Goal: Task Accomplishment & Management: Use online tool/utility

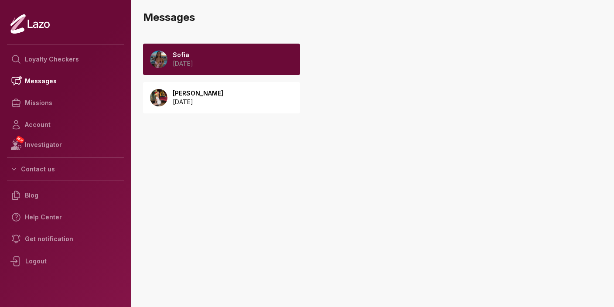
click at [193, 61] on p "[DATE]" at bounding box center [183, 63] width 20 height 9
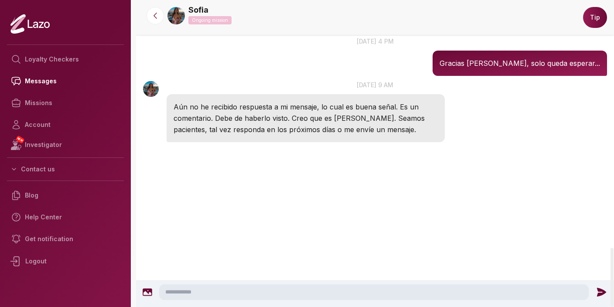
scroll to position [1697, 0]
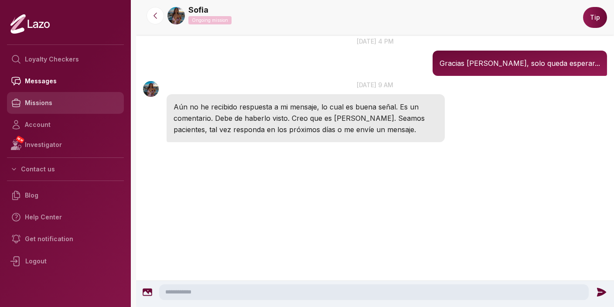
click at [42, 105] on link "Missions" at bounding box center [65, 103] width 117 height 22
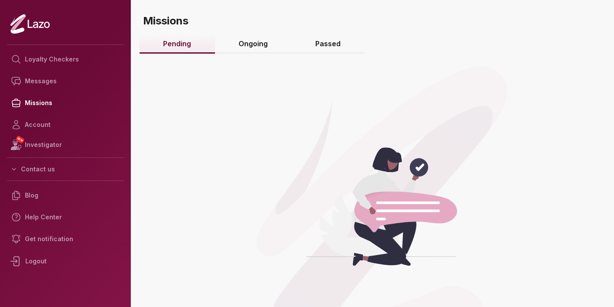
click at [263, 45] on link "Ongoing" at bounding box center [253, 44] width 77 height 19
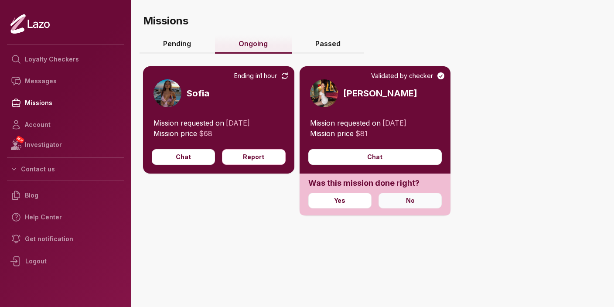
click at [411, 202] on button "No" at bounding box center [409, 201] width 63 height 16
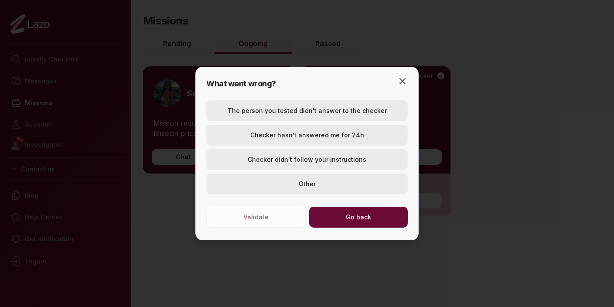
click at [325, 158] on button "Checker didn't follow your instructions" at bounding box center [306, 159] width 201 height 21
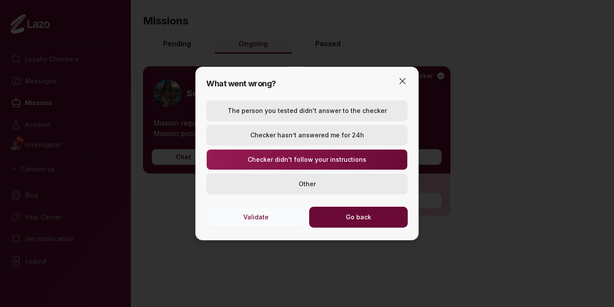
click at [271, 217] on button "Validate" at bounding box center [255, 217] width 99 height 21
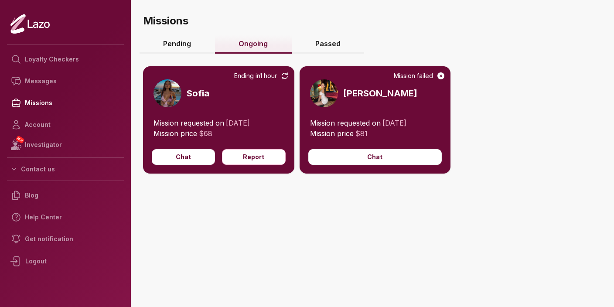
click at [442, 77] on icon at bounding box center [440, 75] width 9 height 9
click at [441, 76] on icon at bounding box center [440, 75] width 9 height 9
click at [325, 46] on link "Passed" at bounding box center [328, 44] width 73 height 19
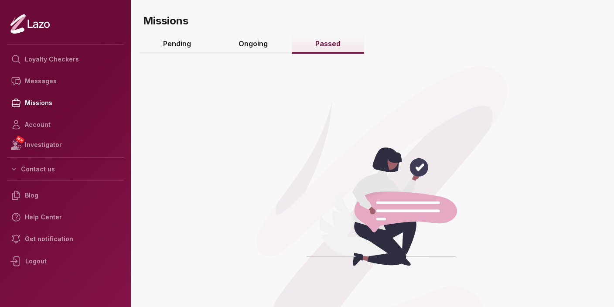
click at [255, 47] on link "Ongoing" at bounding box center [253, 44] width 77 height 19
